Goal: Information Seeking & Learning: Find specific fact

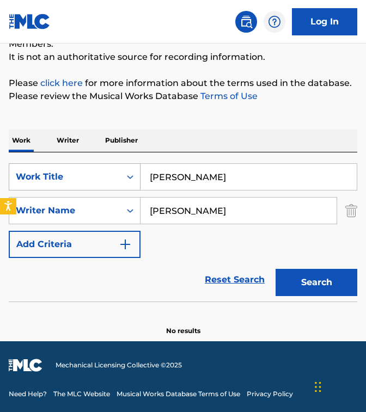
click at [84, 171] on div "Work Title" at bounding box center [65, 177] width 98 height 13
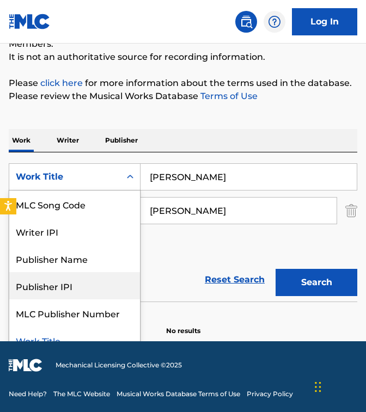
click at [191, 238] on div "SearchWithCriteriacd003c52-71ff-4130-b737-9b6f11f31932 Publisher IPI, 5 of 7. 7…" at bounding box center [183, 210] width 349 height 95
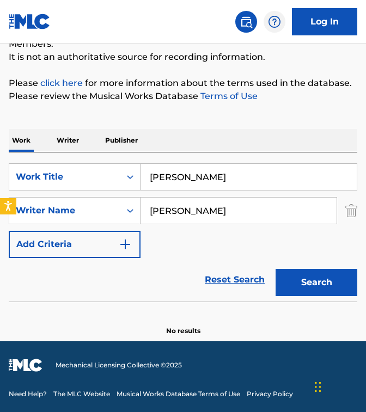
drag, startPoint x: 235, startPoint y: 217, endPoint x: 131, endPoint y: 196, distance: 106.3
click at [131, 196] on div "SearchWithCriteriacd003c52-71ff-4130-b737-9b6f11f31932 Work Title [PERSON_NAME]…" at bounding box center [183, 210] width 349 height 95
drag, startPoint x: 211, startPoint y: 171, endPoint x: 307, endPoint y: 193, distance: 98.3
click at [307, 193] on div "SearchWithCriteriacd003c52-71ff-4130-b737-9b6f11f31932 Work Title [PERSON_NAME]…" at bounding box center [183, 210] width 349 height 95
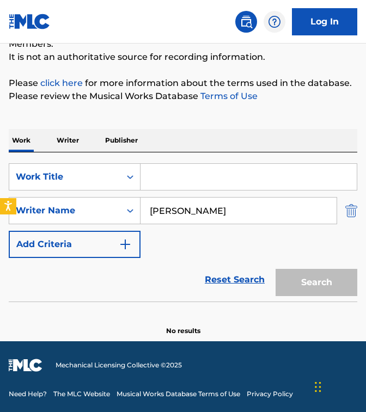
click at [355, 209] on img "Search Form" at bounding box center [351, 210] width 12 height 27
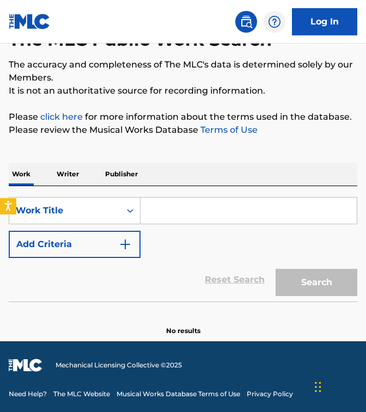
click at [142, 216] on input "Search Form" at bounding box center [249, 211] width 216 height 26
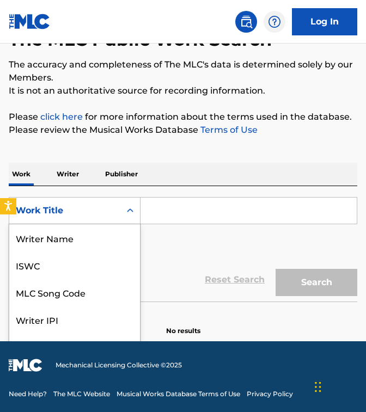
scroll to position [19, 0]
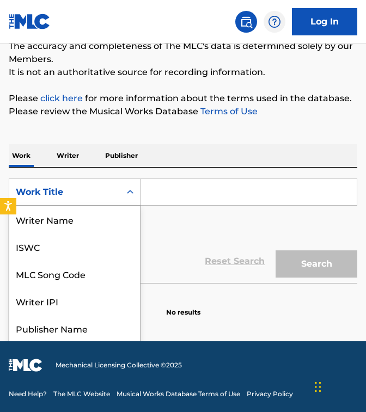
click at [124, 206] on div "Work Title selected, 8 of 8. 8 results available. Use Up and Down to choose opt…" at bounding box center [75, 192] width 132 height 27
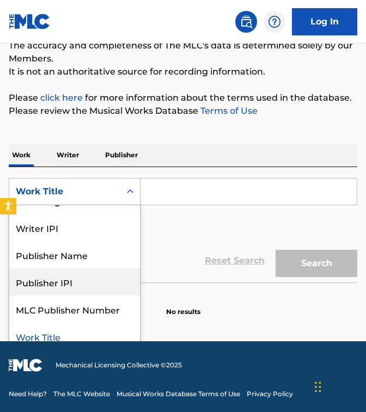
scroll to position [0, 0]
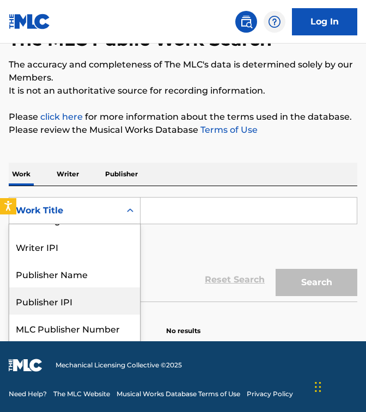
click at [215, 241] on form "SearchWithCriteriacd003c52-71ff-4130-b737-9b6f11f31932 Publisher IPI, 6 of 8. 8…" at bounding box center [183, 249] width 349 height 105
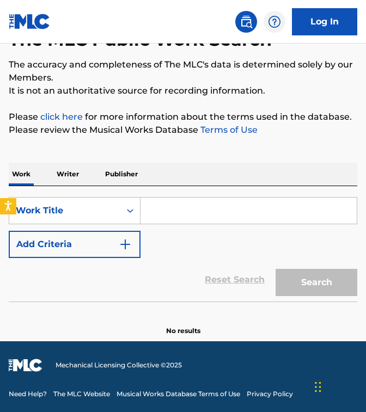
click at [65, 172] on p "Writer" at bounding box center [67, 174] width 29 height 23
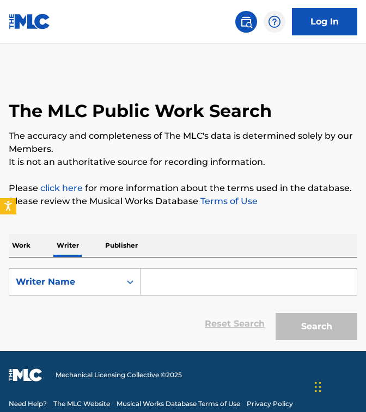
click at [181, 291] on input "Search Form" at bounding box center [249, 282] width 216 height 26
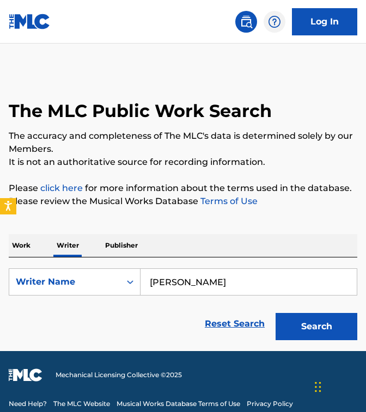
type input "[PERSON_NAME]"
click at [276, 313] on button "Search" at bounding box center [317, 326] width 82 height 27
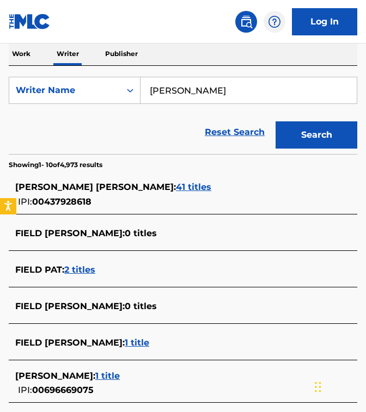
scroll to position [193, 0]
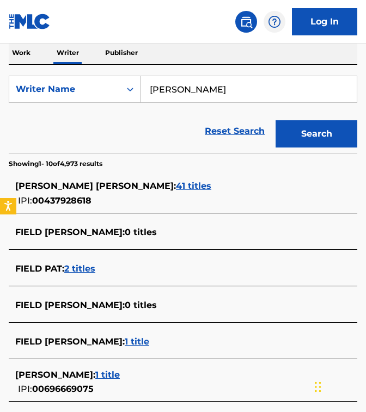
click at [126, 179] on div "[PERSON_NAME] [PERSON_NAME] : 41 titles IPI: 00437928618" at bounding box center [183, 193] width 349 height 39
click at [176, 187] on span "41 titles" at bounding box center [193, 186] width 35 height 10
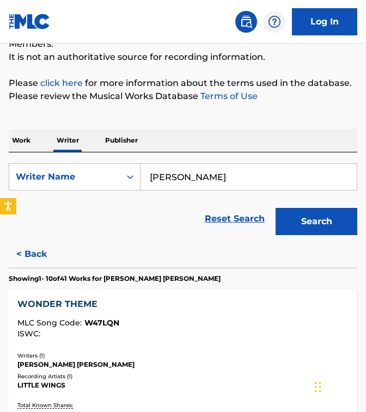
scroll to position [0, 0]
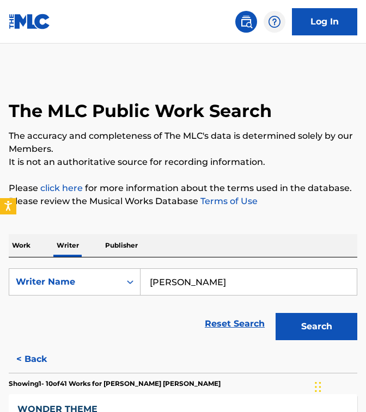
click at [19, 241] on p "Work" at bounding box center [21, 245] width 25 height 23
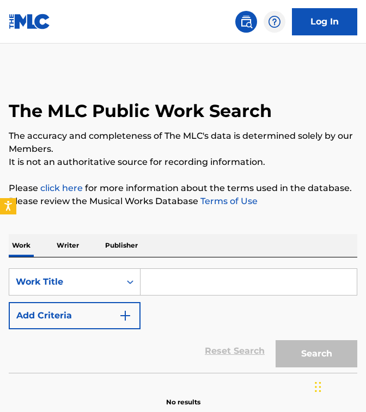
click at [167, 283] on input "Search Form" at bounding box center [249, 282] width 216 height 26
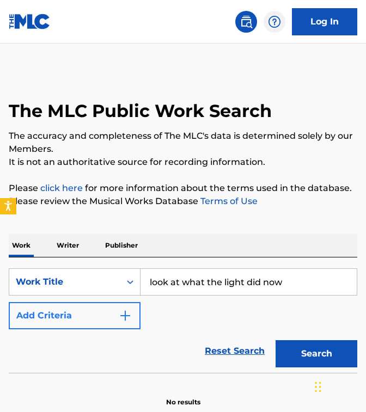
type input "look at what the light did now"
click at [113, 303] on button "Add Criteria" at bounding box center [75, 315] width 132 height 27
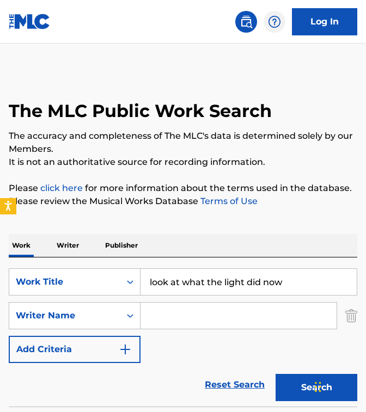
click at [175, 309] on input "Search Form" at bounding box center [239, 316] width 196 height 26
type input "[PERSON_NAME]"
click at [276, 374] on button "Search" at bounding box center [317, 387] width 82 height 27
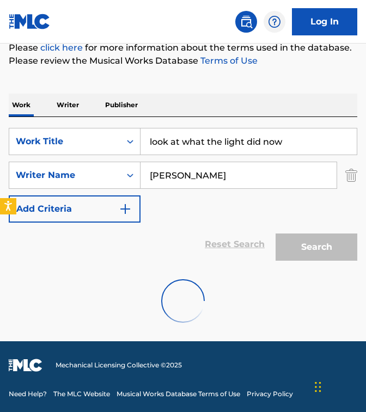
scroll to position [142, 0]
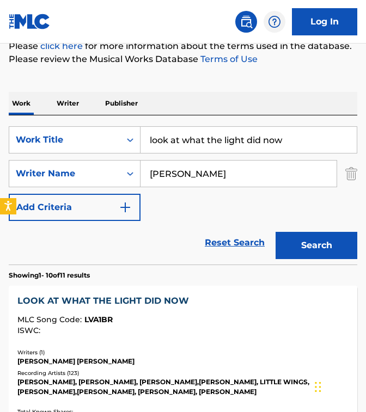
click at [161, 213] on div "SearchWithCriteriacd003c52-71ff-4130-b737-9b6f11f31932 Work Title look at what …" at bounding box center [183, 173] width 349 height 95
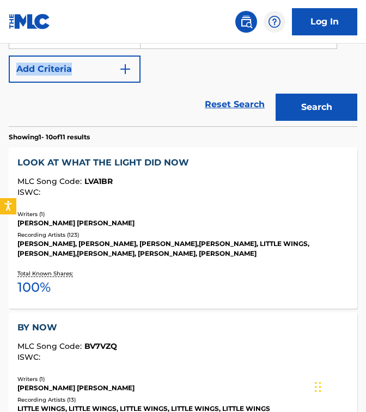
scroll to position [303, 0]
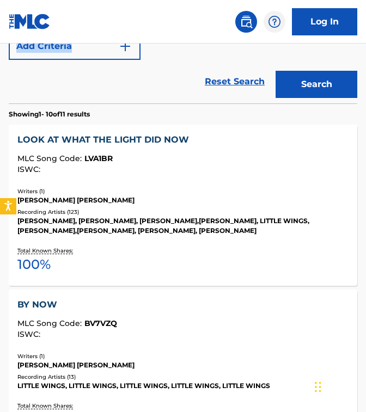
click at [161, 213] on div "Recording Artists ( 123 )" at bounding box center [182, 212] width 331 height 8
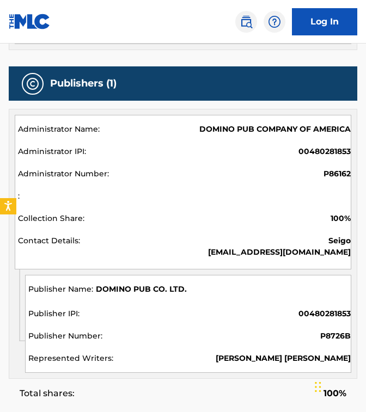
scroll to position [501, 0]
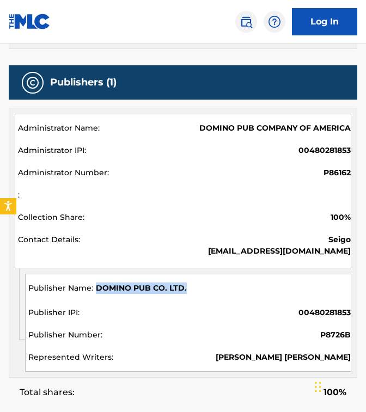
drag, startPoint x: 93, startPoint y: 290, endPoint x: 240, endPoint y: 287, distance: 147.1
click at [240, 289] on div "DOMINO PUB CO. LTD." at bounding box center [189, 291] width 322 height 16
copy span "DOMINO PUB CO. LTD."
click at [164, 130] on div "DOMINO PUB COMPANY OF AMERICA" at bounding box center [184, 130] width 333 height 14
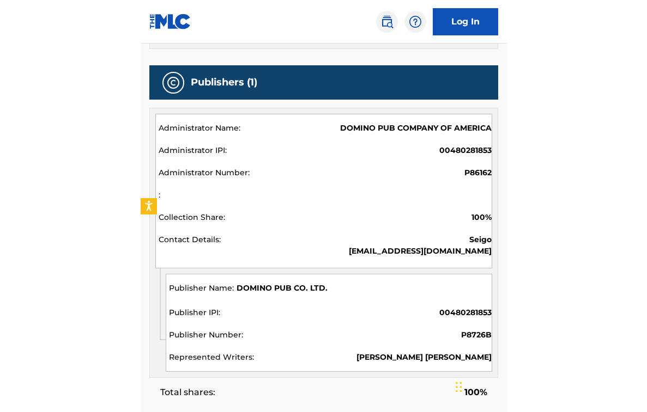
scroll to position [476, 0]
